Goal: Communication & Community: Answer question/provide support

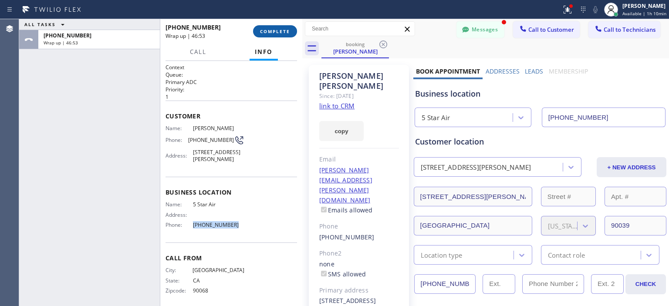
click at [290, 31] on button "COMPLETE" at bounding box center [275, 31] width 44 height 12
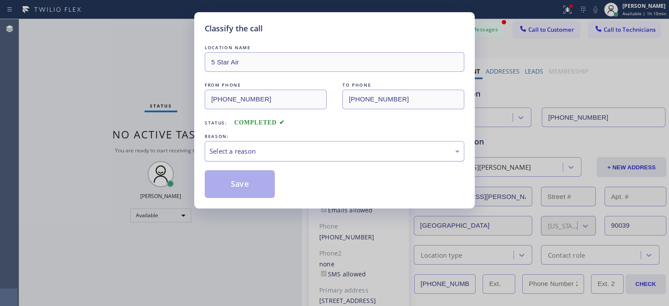
click at [313, 142] on div "Select a reason" at bounding box center [335, 151] width 260 height 20
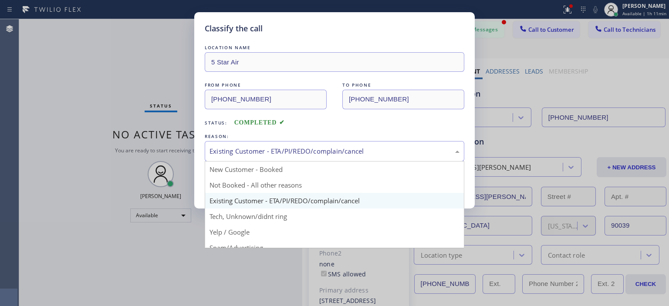
click at [302, 156] on div "Existing Customer - ETA/PI/REDO/complain/cancel" at bounding box center [335, 151] width 250 height 10
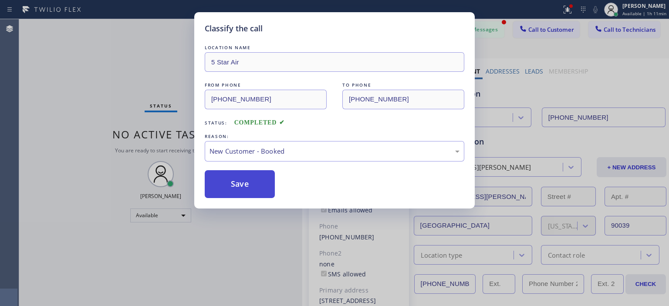
click at [251, 179] on button "Save" at bounding box center [240, 184] width 70 height 28
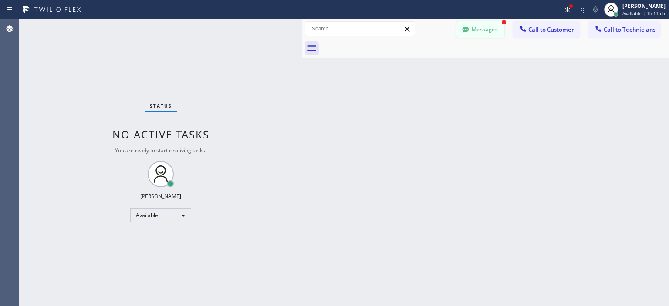
click at [494, 27] on button "Messages" at bounding box center [480, 29] width 48 height 17
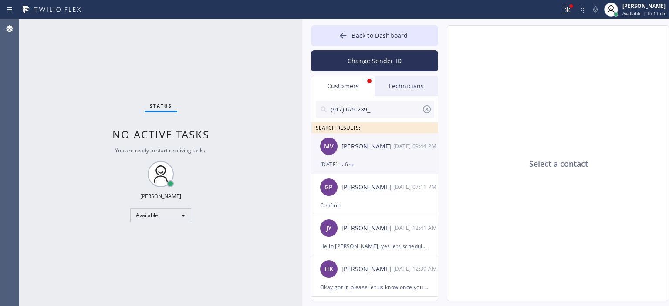
click at [399, 150] on div "[DATE] 09:44 PM" at bounding box center [415, 146] width 45 height 10
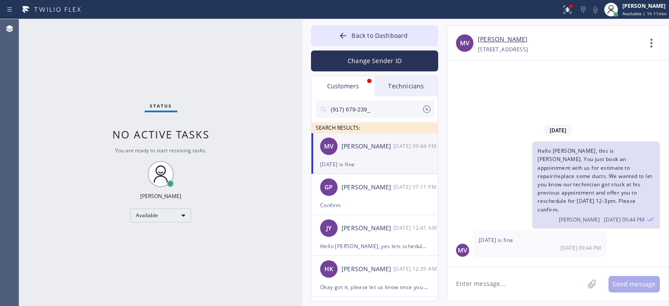
click at [491, 41] on link "[PERSON_NAME]" at bounding box center [503, 39] width 50 height 10
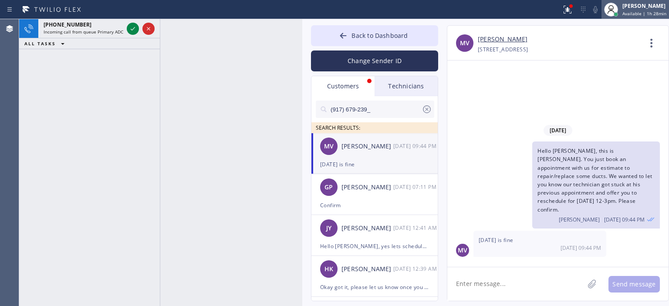
click at [639, 7] on div "[PERSON_NAME]" at bounding box center [644, 5] width 44 height 7
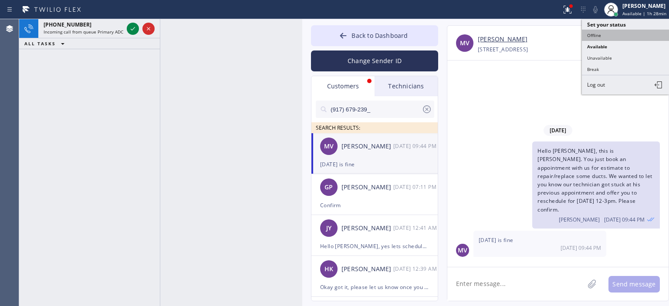
click at [614, 33] on button "Offline" at bounding box center [625, 35] width 87 height 11
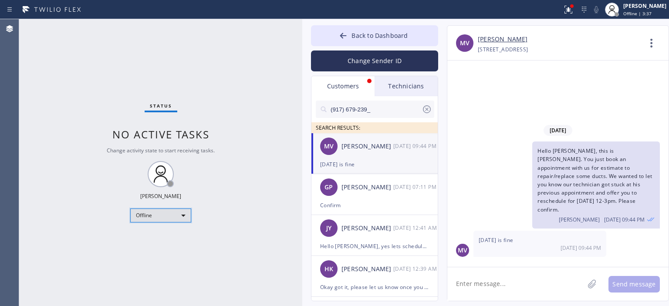
click at [159, 217] on div "Offline" at bounding box center [160, 216] width 61 height 14
click at [491, 285] on div at bounding box center [334, 153] width 669 height 306
click at [426, 111] on icon at bounding box center [427, 109] width 10 height 10
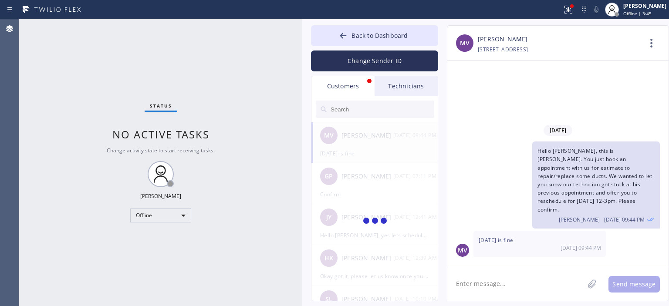
click at [488, 289] on textarea at bounding box center [515, 284] width 137 height 34
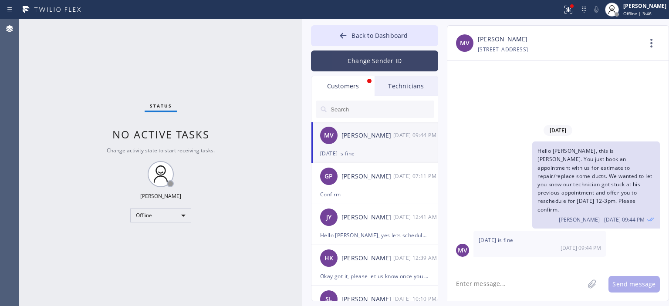
click at [383, 52] on button "Change Sender ID" at bounding box center [374, 61] width 127 height 21
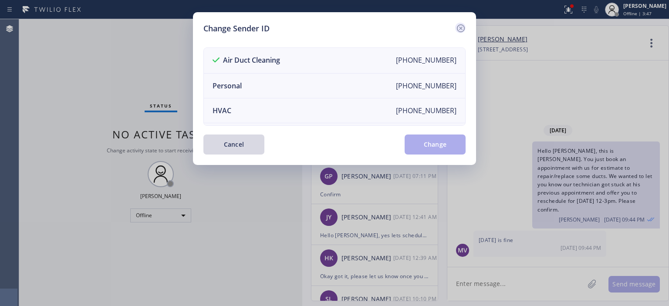
click at [460, 25] on icon at bounding box center [461, 28] width 10 height 10
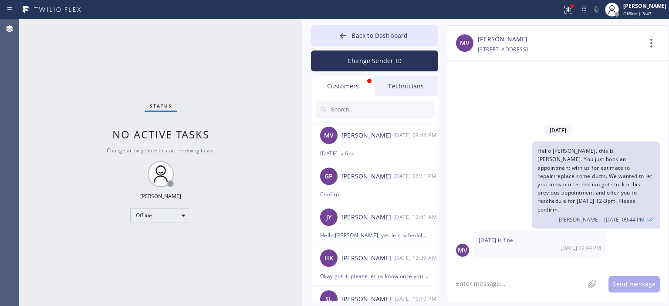
click at [497, 280] on textarea at bounding box center [515, 284] width 137 height 34
type textarea "Щ"
type textarea "Okay great, thank you!"
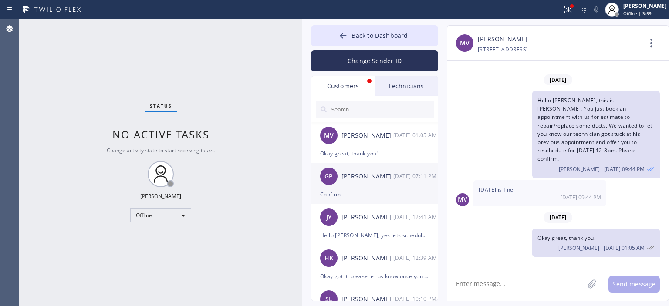
click at [383, 190] on div "Confirm" at bounding box center [374, 194] width 109 height 10
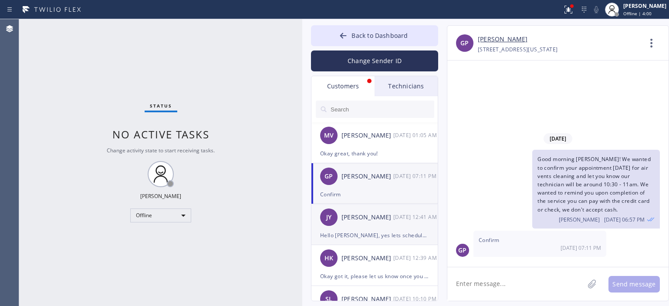
click at [382, 213] on div "[PERSON_NAME]" at bounding box center [367, 218] width 52 height 10
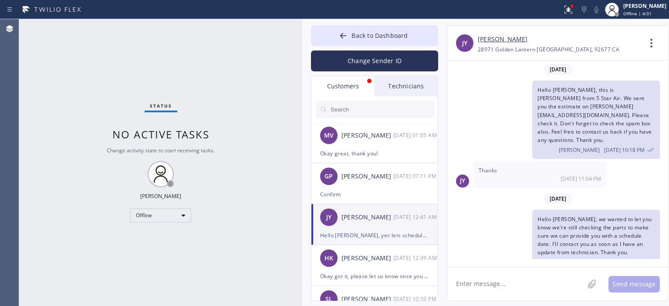
scroll to position [173, 0]
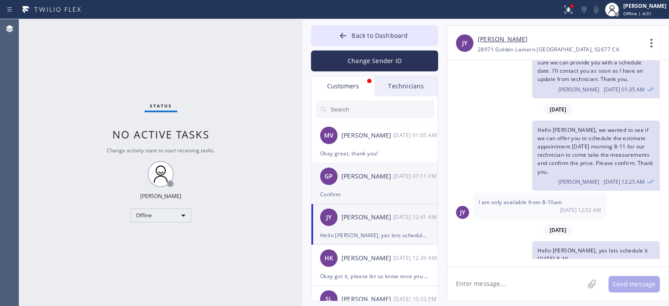
click at [382, 185] on div "GP [PERSON_NAME] [DATE] 07:11 PM" at bounding box center [374, 176] width 127 height 26
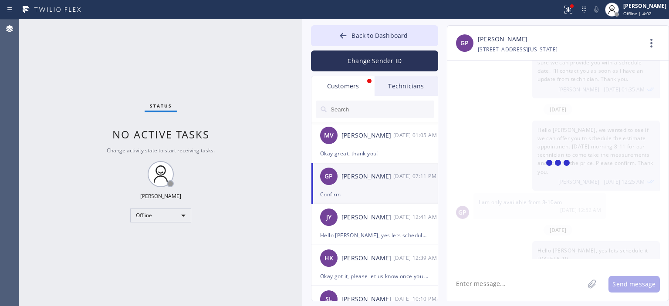
scroll to position [0, 0]
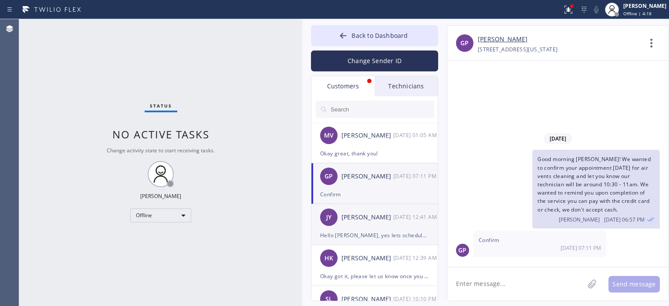
click at [385, 219] on div "[PERSON_NAME]" at bounding box center [367, 218] width 52 height 10
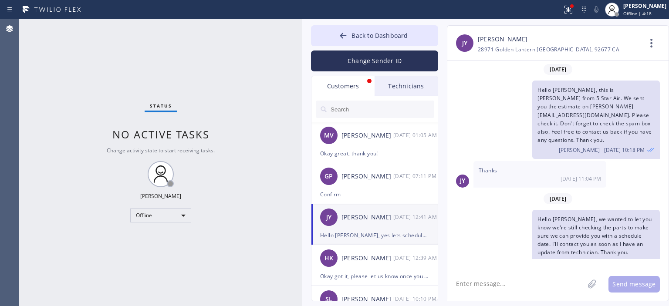
scroll to position [173, 0]
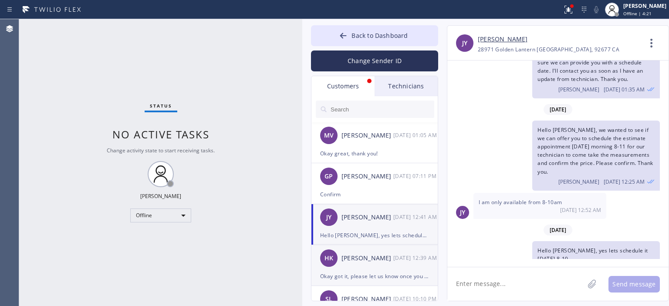
click at [375, 255] on div "[PERSON_NAME]" at bounding box center [367, 259] width 52 height 10
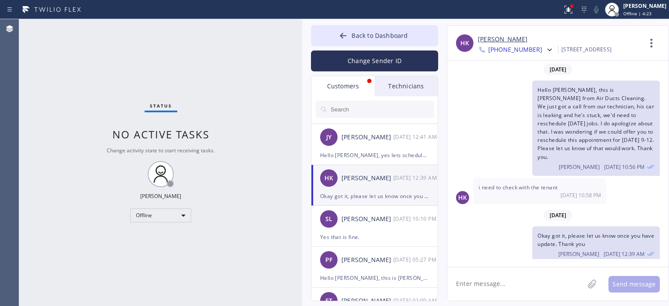
scroll to position [80, 0]
click at [382, 218] on div "[PERSON_NAME]" at bounding box center [367, 219] width 52 height 10
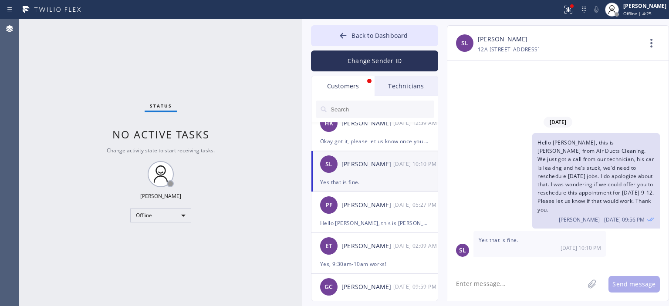
scroll to position [135, 0]
click at [494, 40] on link "[PERSON_NAME]" at bounding box center [503, 39] width 50 height 10
click at [399, 212] on div "PF [PERSON_NAME] [DATE] 05:27 PM" at bounding box center [374, 205] width 127 height 26
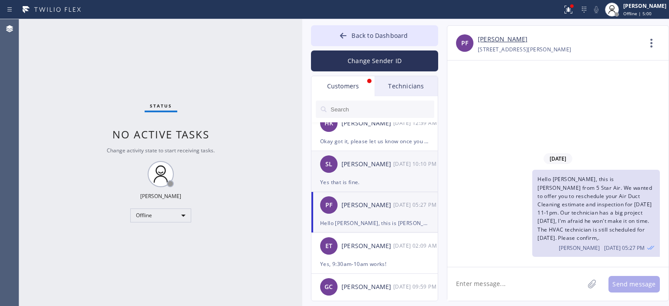
scroll to position [154, 0]
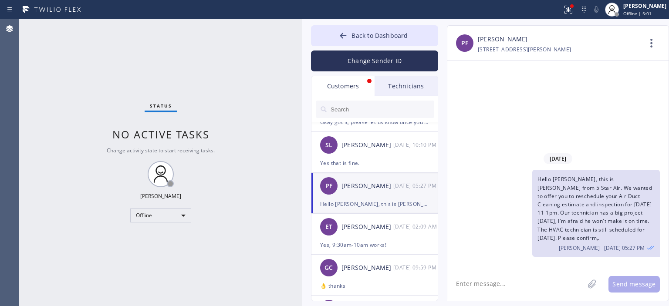
click at [488, 39] on link "[PERSON_NAME]" at bounding box center [503, 39] width 50 height 10
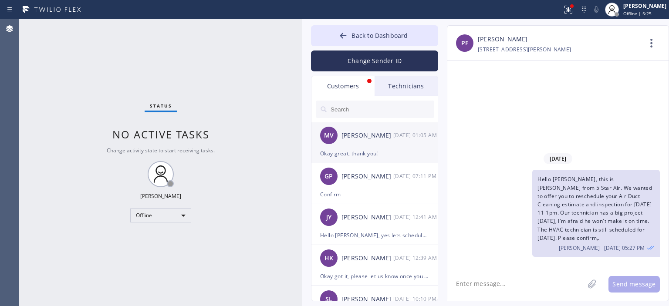
click at [392, 139] on div "[PERSON_NAME]" at bounding box center [367, 136] width 52 height 10
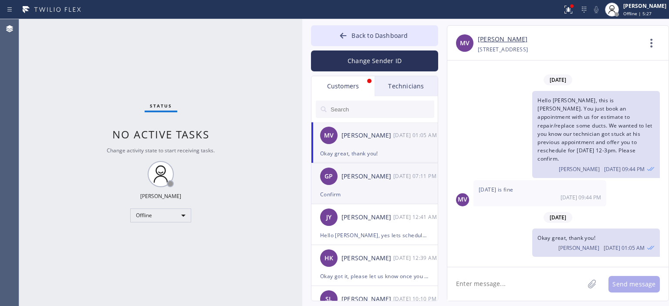
click at [407, 179] on div "[DATE] 07:11 PM" at bounding box center [415, 176] width 45 height 10
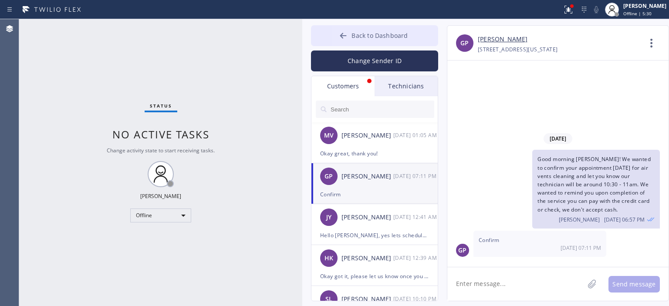
click at [344, 33] on icon at bounding box center [343, 35] width 9 height 9
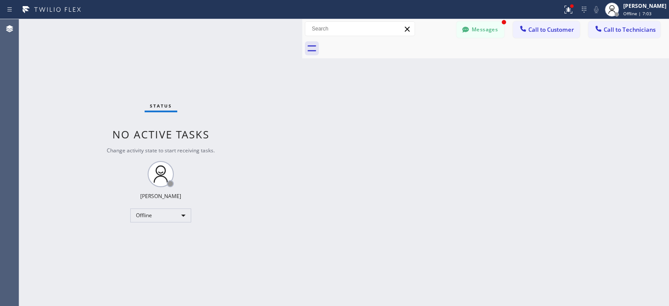
click at [613, 126] on div "Back to Dashboard Change Sender ID Customers Technicians MV [PERSON_NAME] [DATE…" at bounding box center [485, 162] width 367 height 287
click at [476, 31] on button "Messages" at bounding box center [480, 29] width 48 height 17
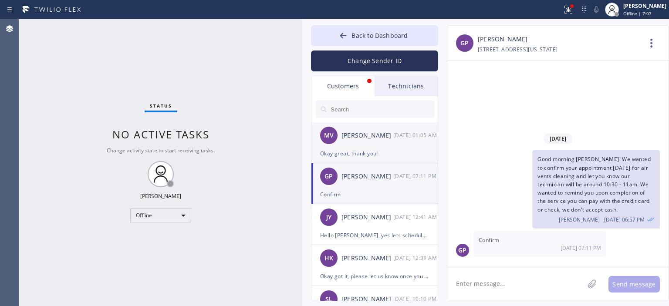
click at [386, 144] on div "MV [PERSON_NAME] [DATE] 01:05 AM" at bounding box center [374, 135] width 127 height 26
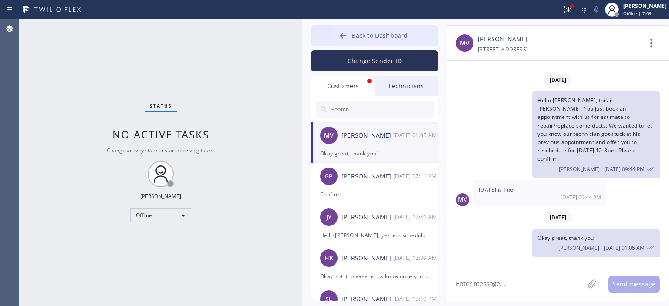
click at [343, 36] on icon at bounding box center [343, 36] width 7 height 6
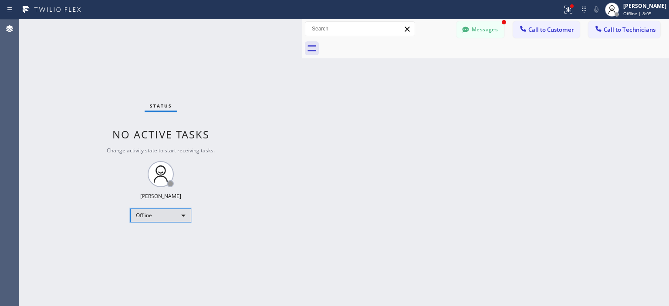
click at [177, 217] on div "Offline" at bounding box center [160, 216] width 61 height 14
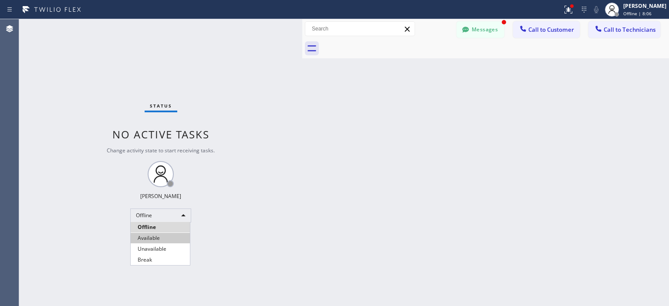
click at [169, 236] on li "Available" at bounding box center [160, 238] width 59 height 10
click at [631, 32] on span "Call to Technicians" at bounding box center [630, 30] width 52 height 8
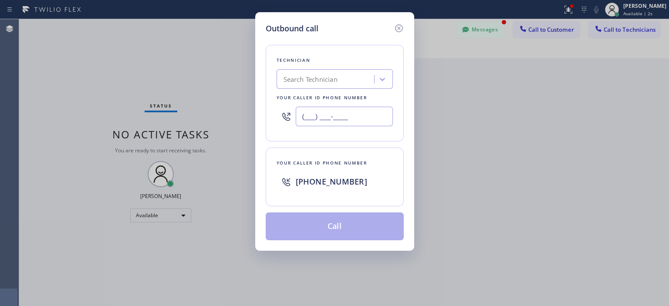
click at [334, 116] on input "(___) ___-____" at bounding box center [344, 117] width 97 height 20
paste input "917) 971-8509"
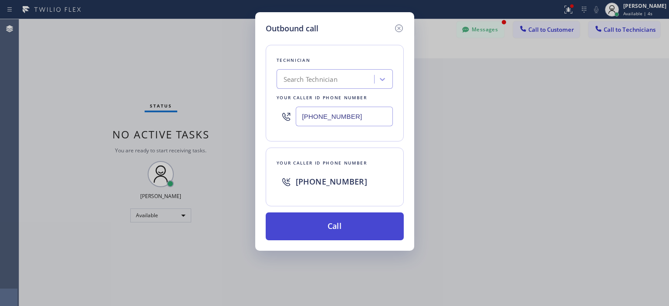
type input "[PHONE_NUMBER]"
click at [354, 227] on button "Call" at bounding box center [335, 227] width 138 height 28
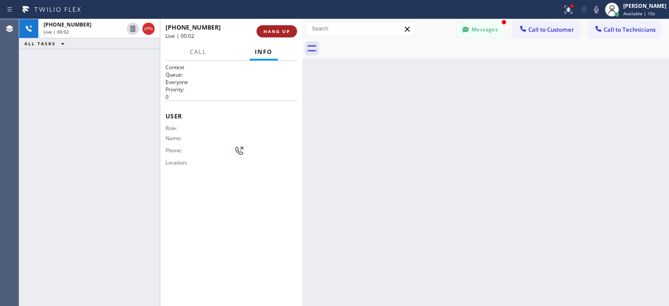
click at [272, 32] on span "HANG UP" at bounding box center [277, 31] width 27 height 6
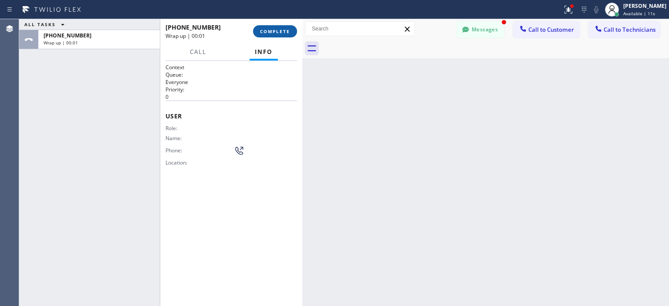
click at [286, 33] on span "COMPLETE" at bounding box center [275, 31] width 30 height 6
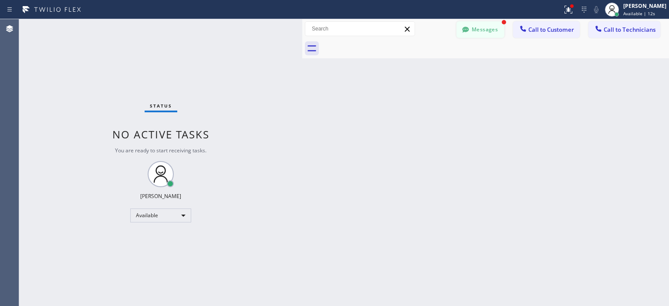
click at [486, 27] on button "Messages" at bounding box center [480, 29] width 48 height 17
